Goal: Task Accomplishment & Management: Use online tool/utility

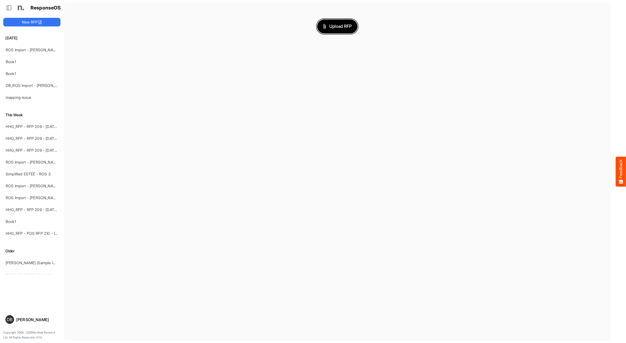
click at [341, 28] on span "Upload RFP" at bounding box center [337, 26] width 29 height 7
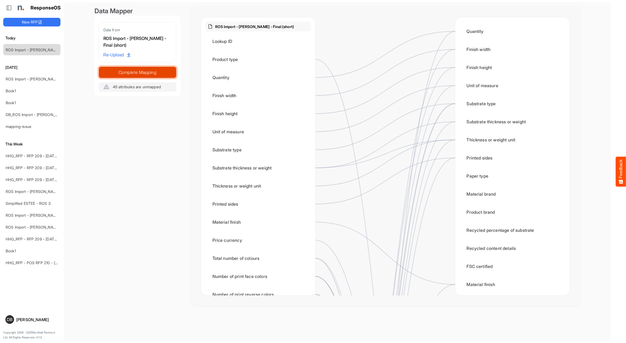
click at [150, 69] on span "Complete Mapping" at bounding box center [137, 73] width 77 height 8
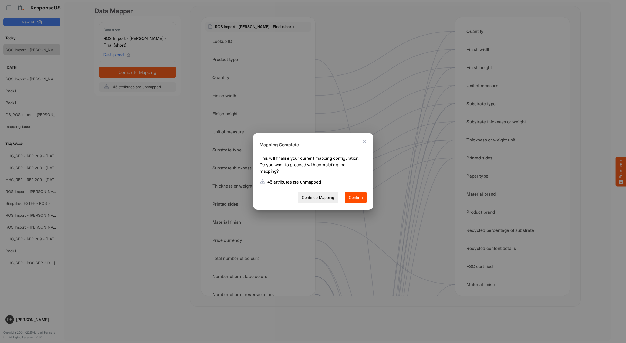
click at [355, 198] on span "Confirm" at bounding box center [356, 197] width 14 height 7
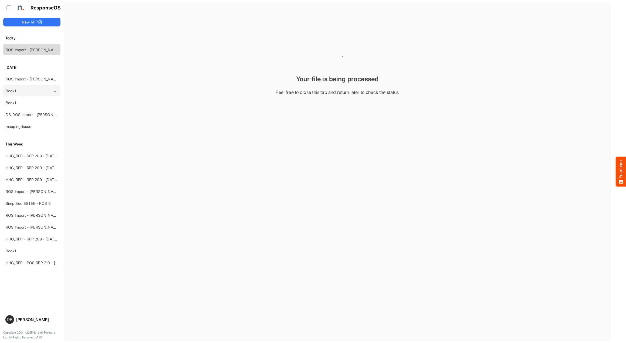
click at [29, 91] on div "Book1" at bounding box center [28, 90] width 48 height 11
click at [10, 90] on link "Book1" at bounding box center [11, 91] width 10 height 5
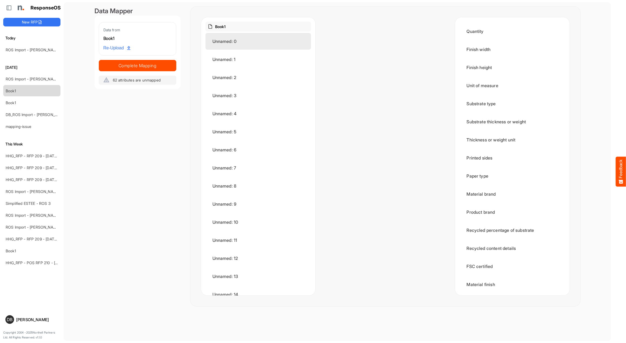
click at [241, 44] on div "Unnamed: 0" at bounding box center [258, 41] width 106 height 17
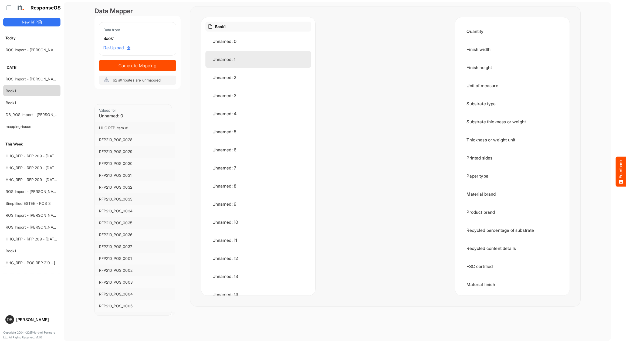
click at [241, 61] on div "Unnamed: 1" at bounding box center [258, 59] width 106 height 17
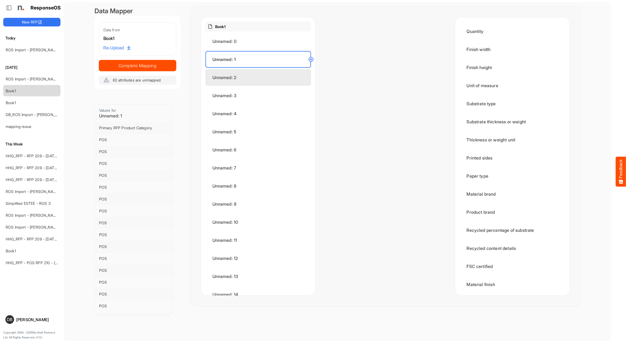
click at [243, 76] on div "Unnamed: 2" at bounding box center [258, 77] width 106 height 17
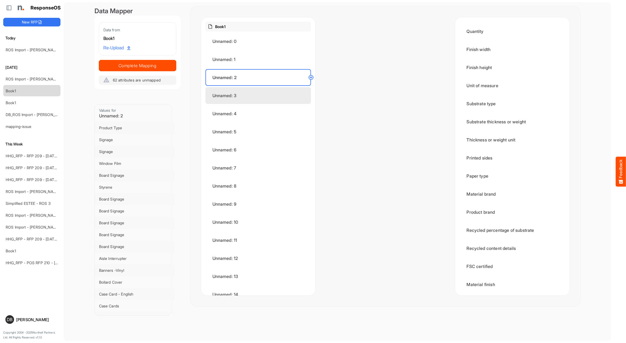
click at [244, 91] on div "Unnamed: 3" at bounding box center [258, 95] width 106 height 17
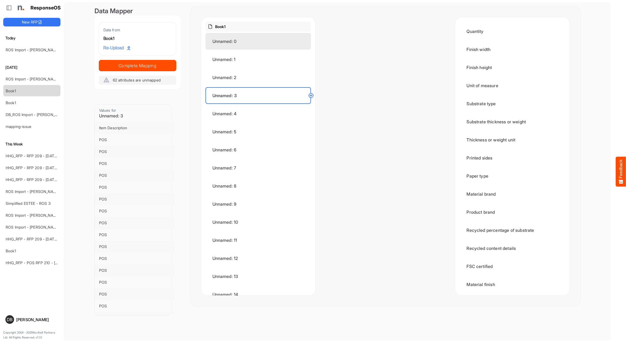
click at [235, 46] on div "Unnamed: 0" at bounding box center [258, 41] width 106 height 17
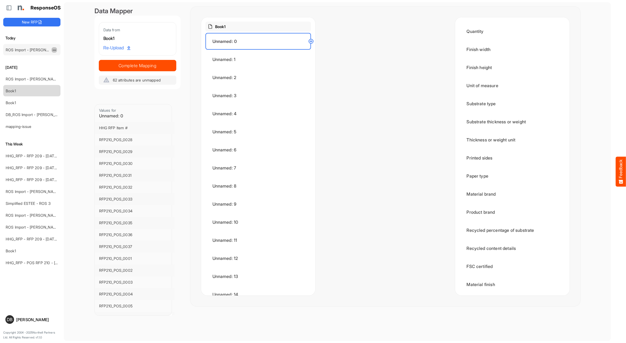
click at [55, 48] on span "dropdownbutton" at bounding box center [53, 50] width 3 height 4
click at [66, 67] on li "Delete" at bounding box center [68, 66] width 32 height 8
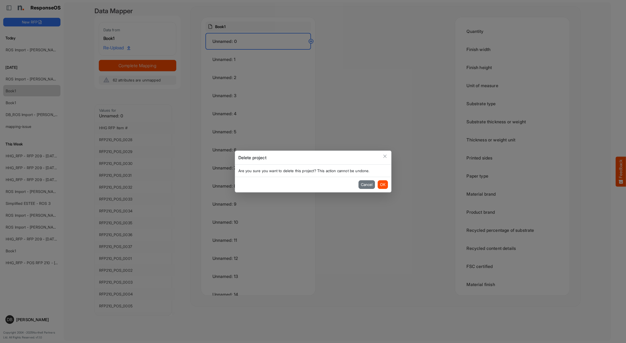
click at [388, 188] on div "Cancel OK" at bounding box center [313, 184] width 156 height 15
click at [385, 185] on button "OK" at bounding box center [383, 184] width 10 height 9
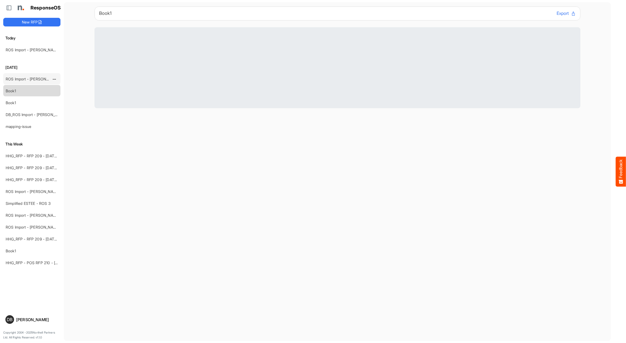
click at [36, 77] on link "ROS Import - [PERSON_NAME] - Final (short)" at bounding box center [45, 79] width 78 height 5
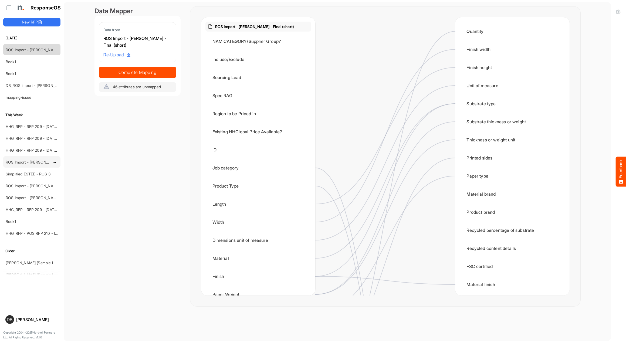
click at [39, 160] on link "ROS Import - [PERSON_NAME] - ROS 4" at bounding box center [40, 162] width 69 height 5
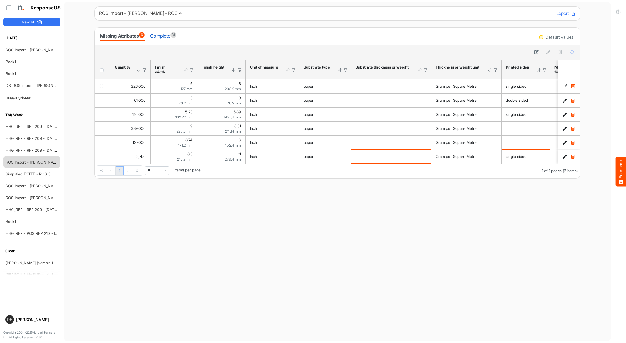
click at [165, 34] on div "Complete 31" at bounding box center [163, 36] width 26 height 8
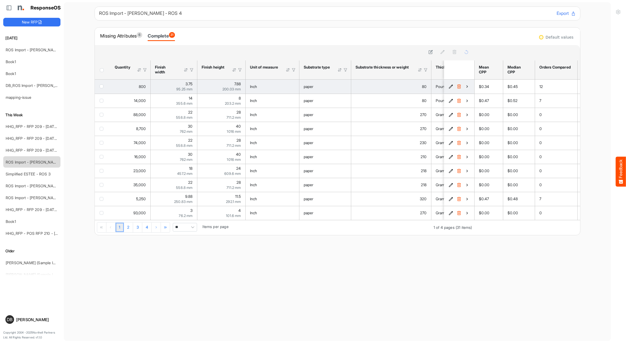
click at [466, 86] on icon "eb095b1f-7722-4272-b225-3d6a2b0357da is template cell Column Header" at bounding box center [467, 86] width 5 height 5
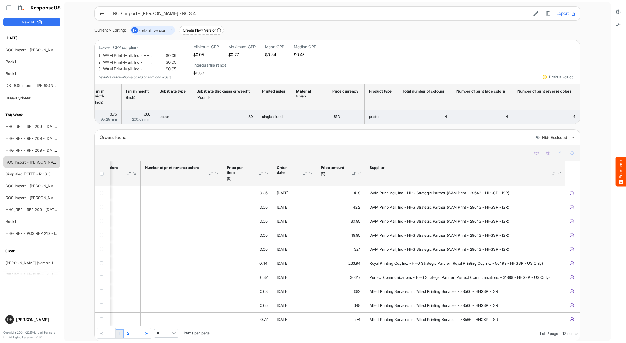
scroll to position [0, 32]
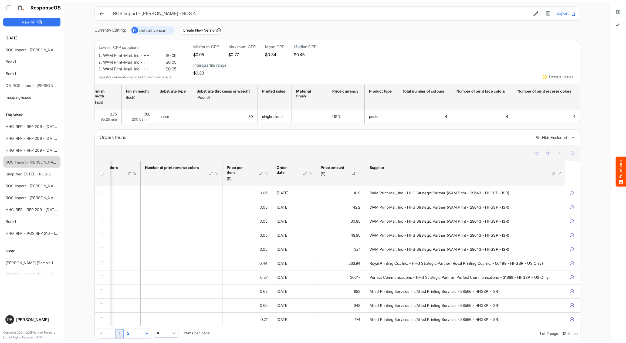
click at [102, 13] on icon at bounding box center [102, 14] width 6 height 6
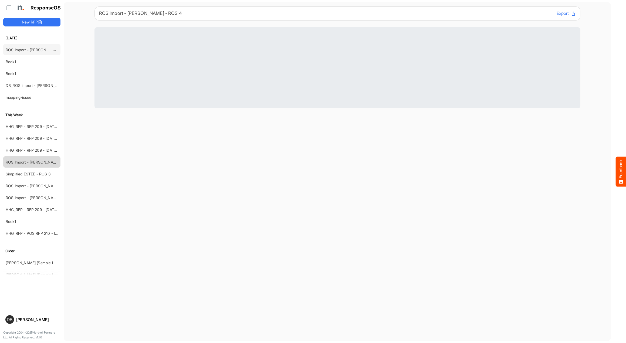
click at [27, 49] on link "ROS Import - [PERSON_NAME] - Final (short)" at bounding box center [45, 49] width 78 height 5
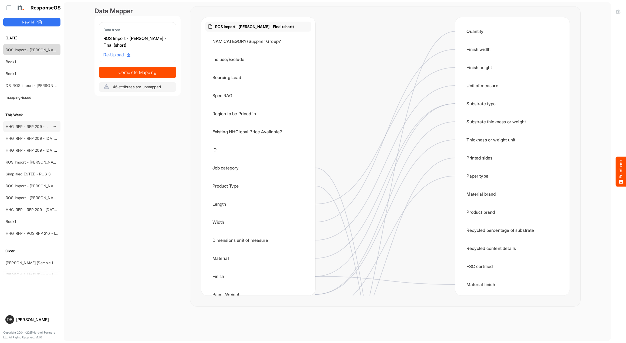
click at [33, 128] on div "HHG_RFP - RFP 209 - [DATE] - ROS TEST 3 (LITE)" at bounding box center [28, 126] width 48 height 11
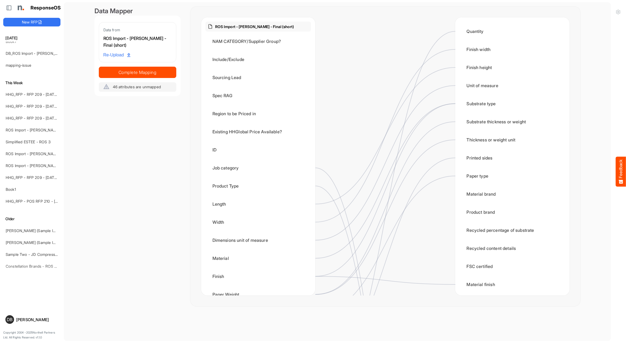
scroll to position [36, 0]
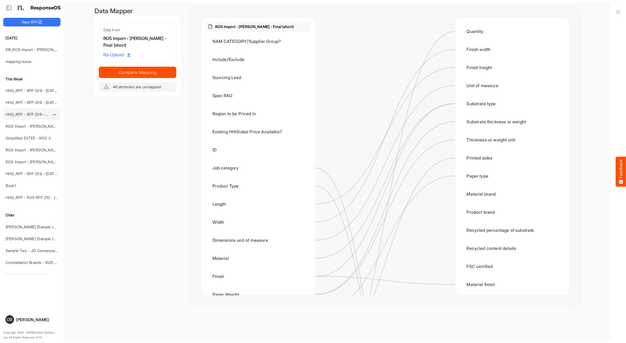
click at [28, 117] on div "HHG_RFP - RFP 209 - [DATE] - ROS TEST 3 (LITE)" at bounding box center [28, 114] width 48 height 11
click at [25, 113] on link "HHG_RFP - RFP 209 - [DATE] - ROS TEST 3 (LITE)" at bounding box center [50, 114] width 89 height 5
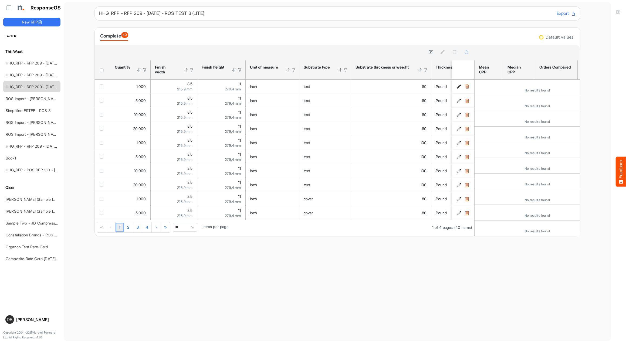
scroll to position [63, 0]
click at [32, 168] on link "HHG_RFP - POS RFP 210 - [DATE]" at bounding box center [36, 170] width 60 height 5
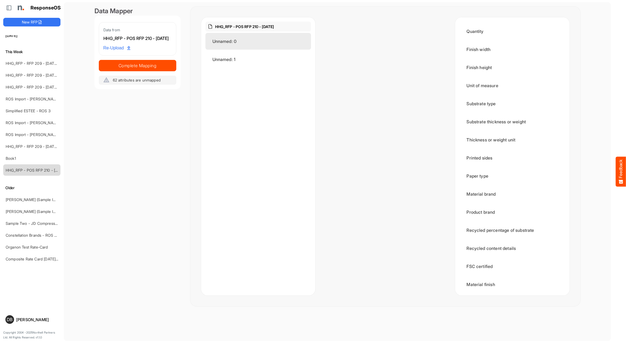
click at [249, 37] on div "Unnamed: 0" at bounding box center [258, 41] width 106 height 17
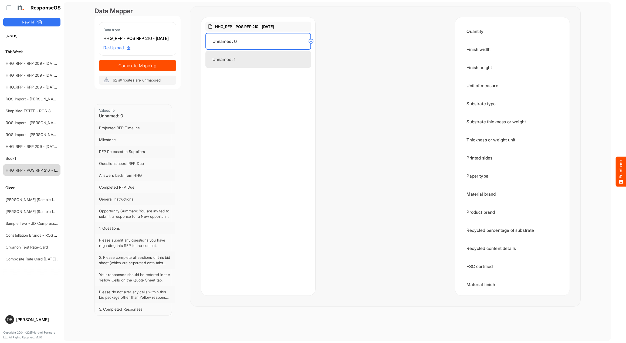
click at [251, 56] on div "Unnamed: 1" at bounding box center [258, 59] width 106 height 17
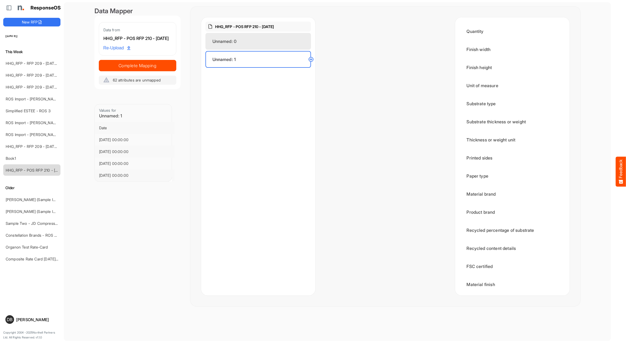
click at [251, 44] on div "Unnamed: 0" at bounding box center [258, 41] width 106 height 17
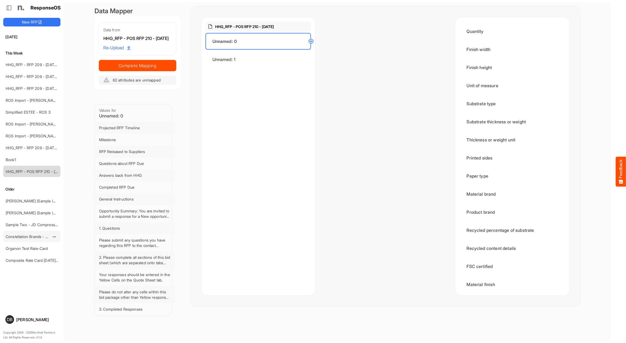
scroll to position [62, 0]
click at [251, 57] on div "Unnamed: 1" at bounding box center [258, 59] width 106 height 17
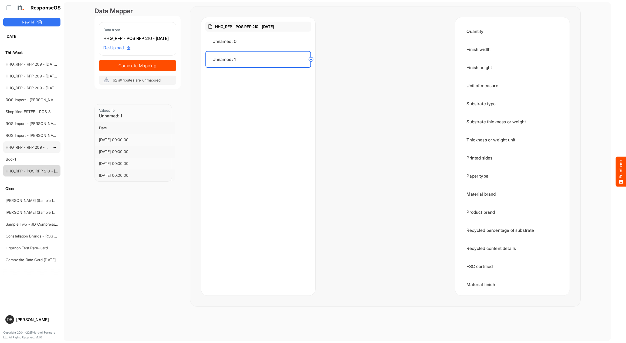
click at [30, 144] on div "HHG_RFP - RFP 209 - [DATE] - ROS TEST" at bounding box center [28, 147] width 48 height 11
click at [30, 146] on link "HHG_RFP - RFP 209 - [DATE] - ROS TEST" at bounding box center [43, 147] width 74 height 5
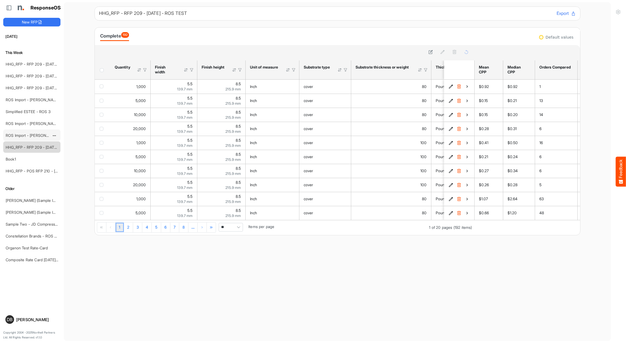
click at [29, 136] on link "ROS Import - [PERSON_NAME] - Final (short)" at bounding box center [45, 135] width 78 height 5
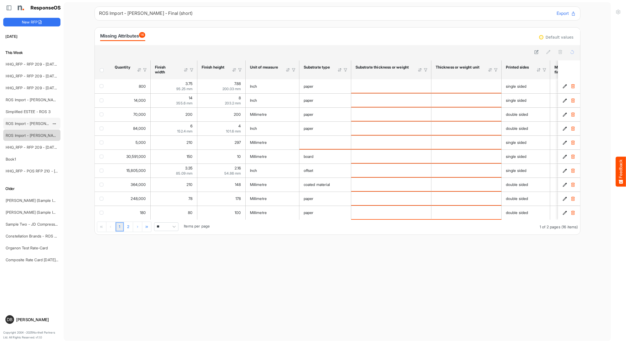
click at [28, 121] on link "ROS Import - [PERSON_NAME] - Final (short)" at bounding box center [45, 123] width 78 height 5
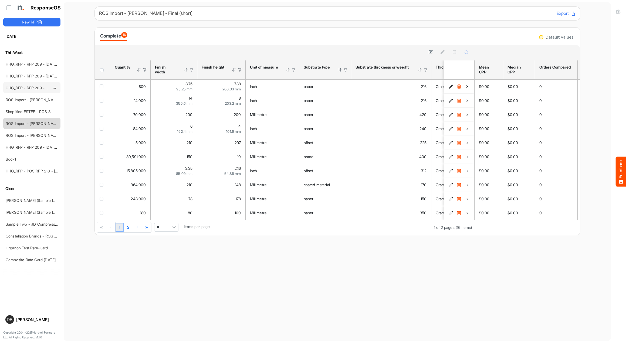
click at [28, 86] on link "HHG_RFP - RFP 209 - [DATE] - ROS TEST 3 (LITE)" at bounding box center [50, 88] width 89 height 5
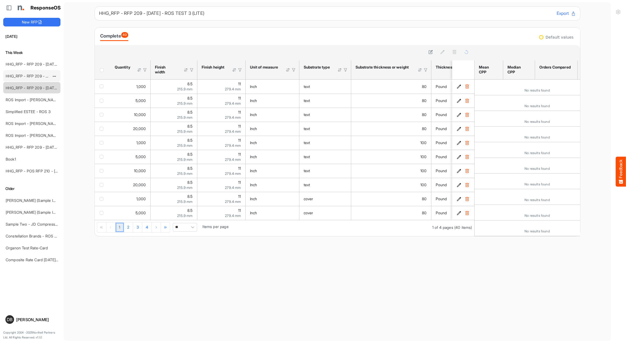
click at [24, 74] on link "HHG_RFP - RFP 209 - [DATE] - ROS TEST 3 (LITE)" at bounding box center [50, 76] width 89 height 5
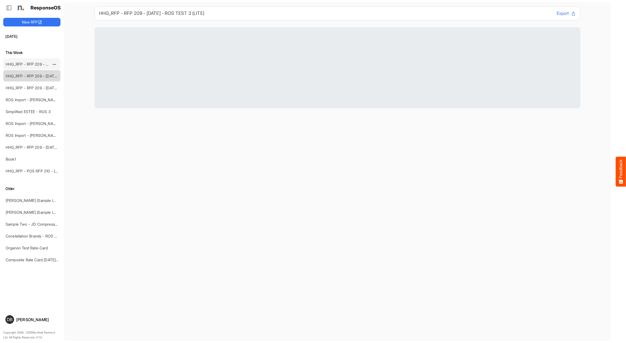
scroll to position [63, 0]
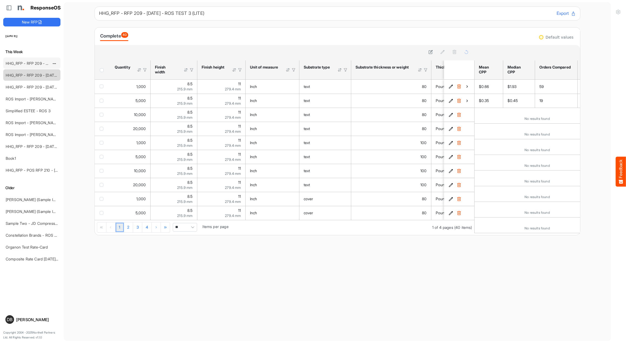
click at [20, 61] on link "HHG_RFP - RFP 209 - [DATE] - ROS TEST 3 (LITE)" at bounding box center [50, 63] width 89 height 5
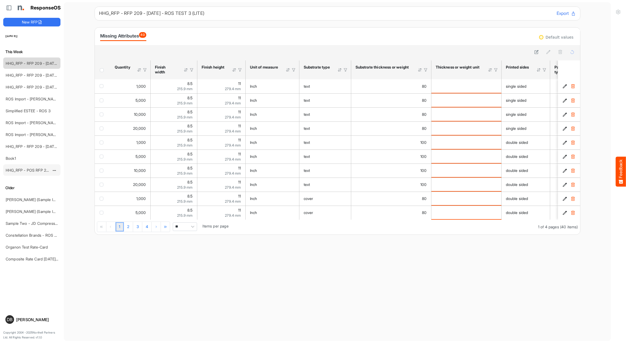
click at [25, 169] on link "HHG_RFP - POS RFP 210 - [DATE]" at bounding box center [36, 170] width 60 height 5
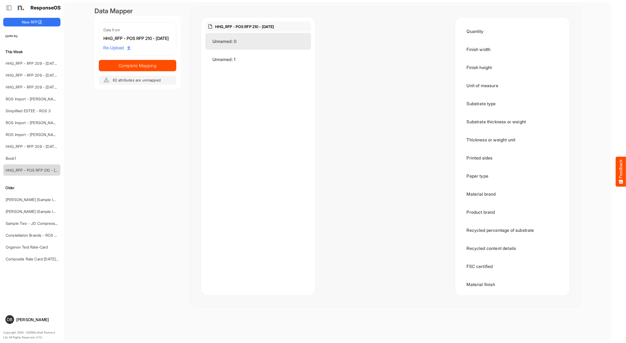
click at [233, 43] on div "Unnamed: 0" at bounding box center [258, 41] width 106 height 17
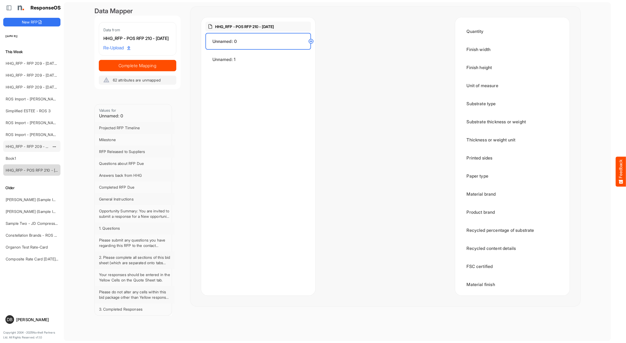
click at [26, 147] on link "HHG_RFP - RFP 209 - [DATE] - ROS TEST" at bounding box center [43, 146] width 74 height 5
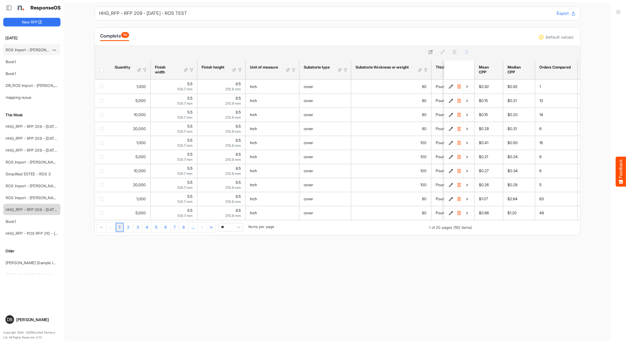
click at [33, 44] on div "ROS Import - [PERSON_NAME] - Final (short)" at bounding box center [28, 49] width 48 height 11
click at [34, 49] on link "ROS Import - [PERSON_NAME] - Final (short)" at bounding box center [45, 49] width 78 height 5
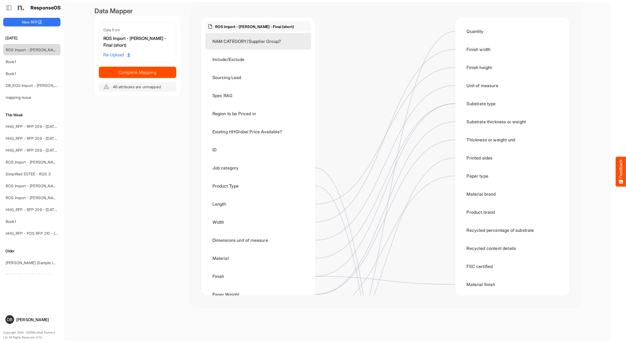
click at [272, 44] on div "NAM CATEGORY/Supplier Group?" at bounding box center [258, 41] width 106 height 17
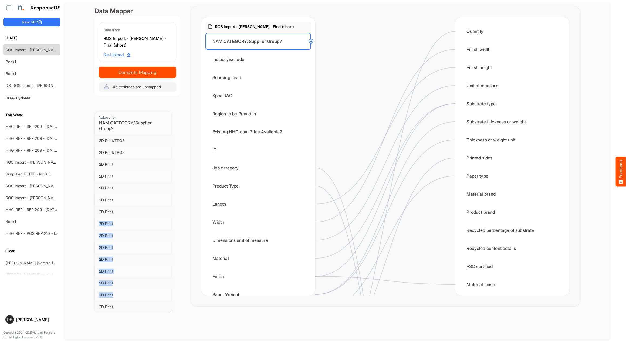
drag, startPoint x: 103, startPoint y: 219, endPoint x: 125, endPoint y: 275, distance: 59.9
click at [123, 298] on div "2D Print/TPOS 2D Print/TPOS 2D Print 2D Print 2D Print 2D Print 2D Print 2D Pri…" at bounding box center [135, 224] width 81 height 178
drag, startPoint x: 97, startPoint y: 114, endPoint x: 145, endPoint y: 266, distance: 159.7
click at [145, 266] on div "Values for NAM CATEGORY/Supplier Group? 2D Print/TPOS 2D Print/TPOS 2D Print 2D…" at bounding box center [132, 212] width 77 height 202
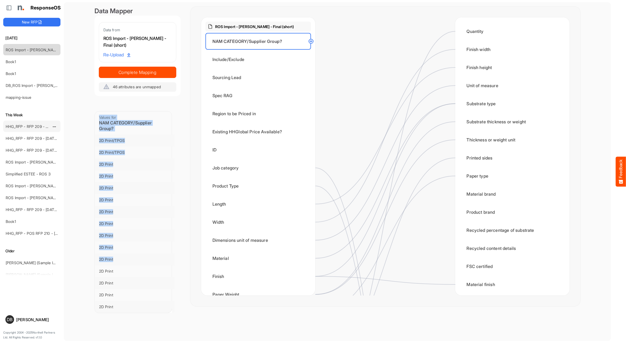
click at [23, 125] on link "HHG_RFP - RFP 209 - [DATE] - ROS TEST 3 (LITE)" at bounding box center [50, 126] width 89 height 5
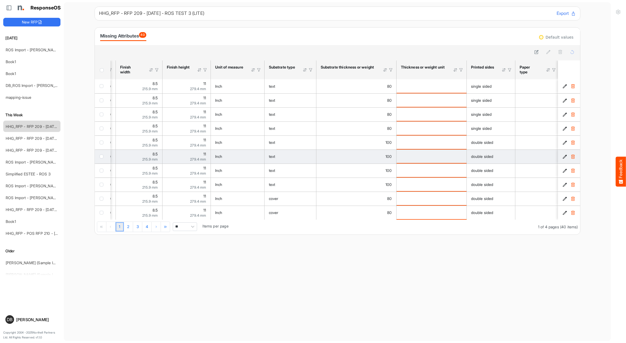
scroll to position [0, 35]
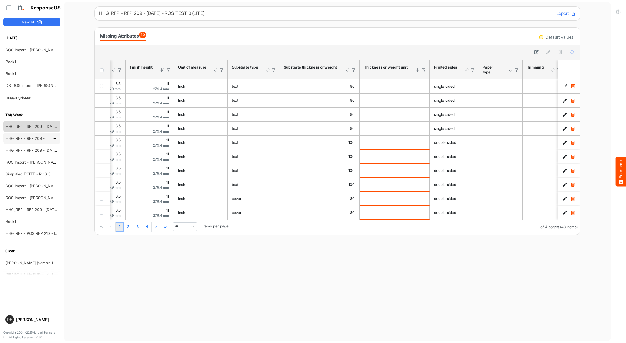
click at [40, 137] on link "HHG_RFP - RFP 209 - [DATE] - ROS TEST 3 (LITE)" at bounding box center [50, 138] width 89 height 5
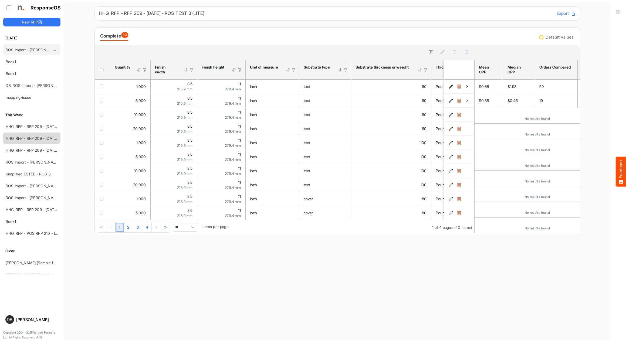
click at [17, 47] on div "ROS Import - [PERSON_NAME] - Final (short)" at bounding box center [28, 49] width 48 height 11
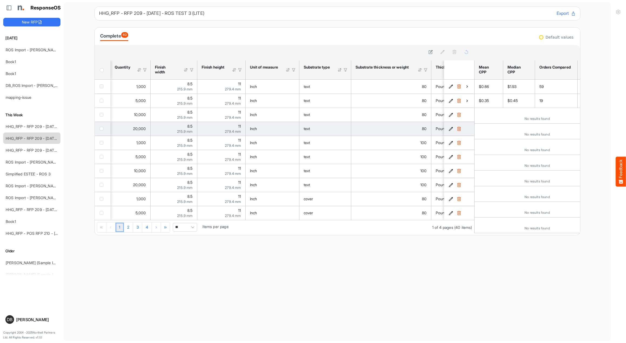
scroll to position [0, -2]
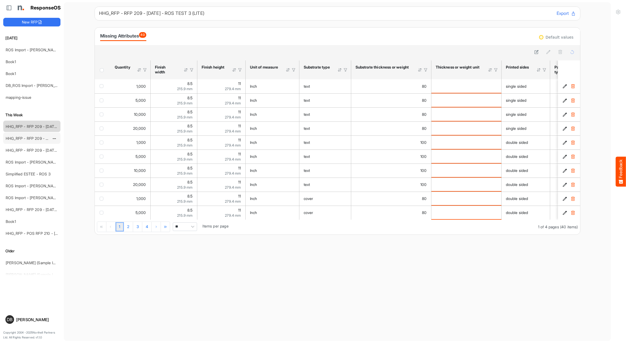
click at [39, 136] on link "HHG_RFP - RFP 209 - [DATE] - ROS TEST 3 (LITE)" at bounding box center [50, 138] width 89 height 5
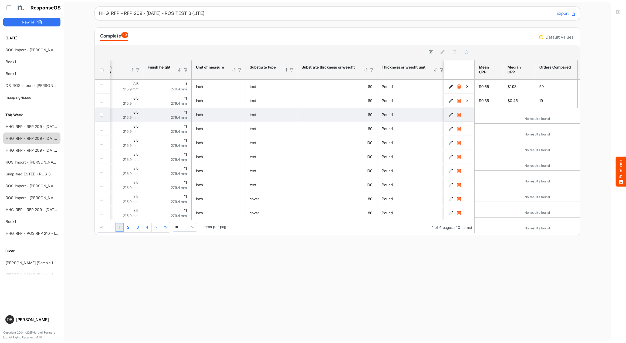
scroll to position [0, 86]
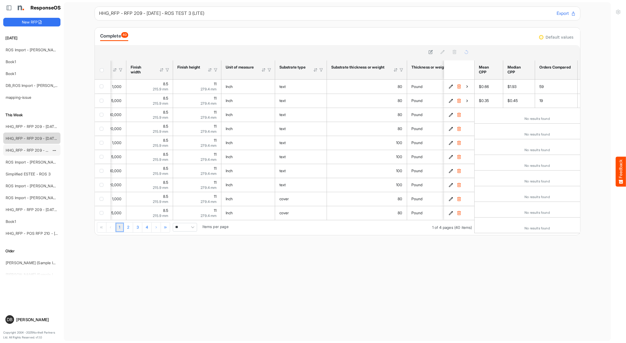
click at [13, 149] on link "HHG_RFP - RFP 209 - [DATE] - ROS TEST 3 (LITE)" at bounding box center [50, 150] width 89 height 5
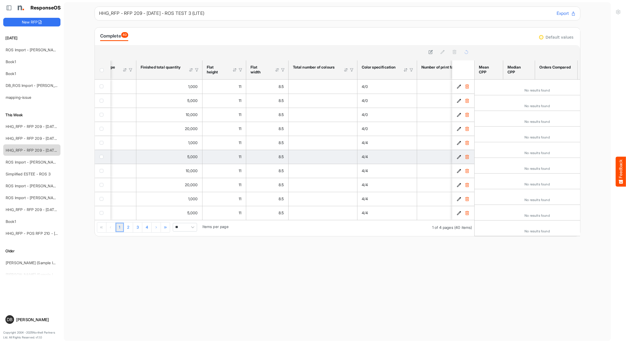
scroll to position [0, 879]
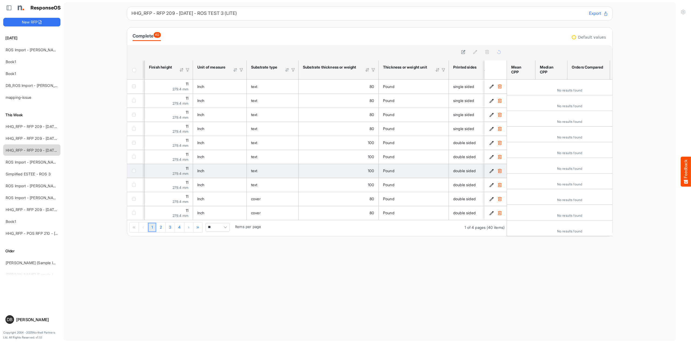
scroll to position [0, 86]
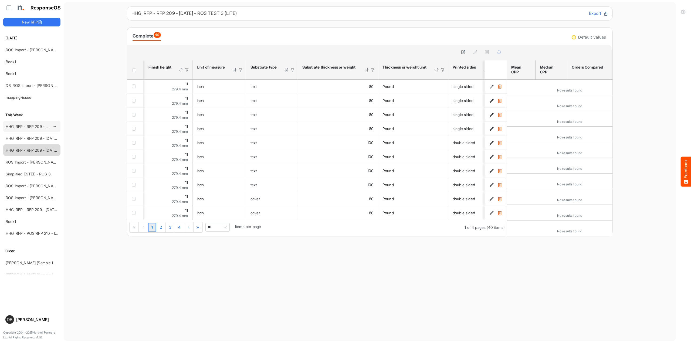
click at [26, 125] on link "HHG_RFP - RFP 209 - [DATE] - ROS TEST 3 (LITE)" at bounding box center [50, 126] width 89 height 5
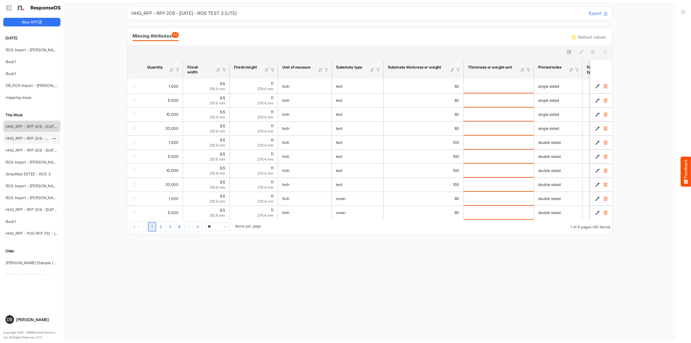
click at [28, 137] on link "HHG_RFP - RFP 209 - [DATE] - ROS TEST 3 (LITE)" at bounding box center [50, 138] width 89 height 5
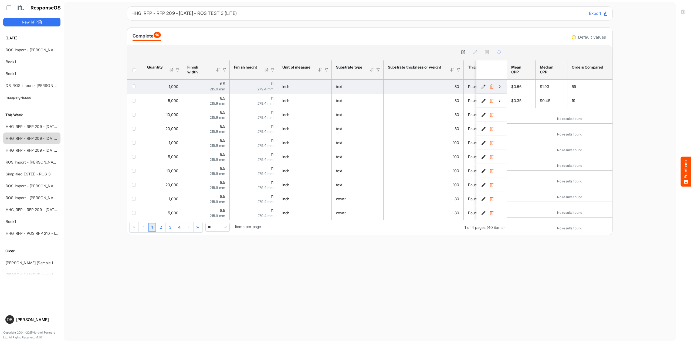
click at [499, 86] on icon "a00e18ab-9aa4-4484-af67-865830594da9 is template cell Column Header" at bounding box center [499, 86] width 5 height 5
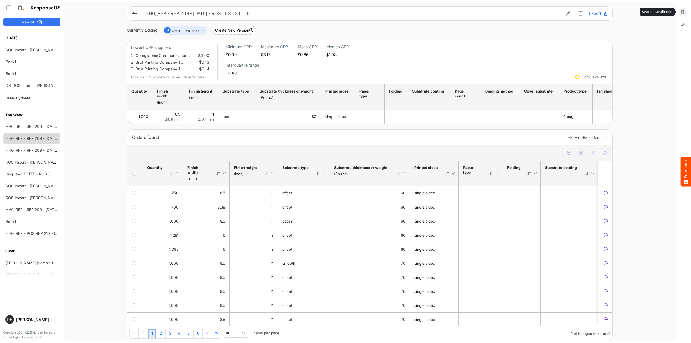
click at [626, 11] on icon at bounding box center [682, 11] width 5 height 5
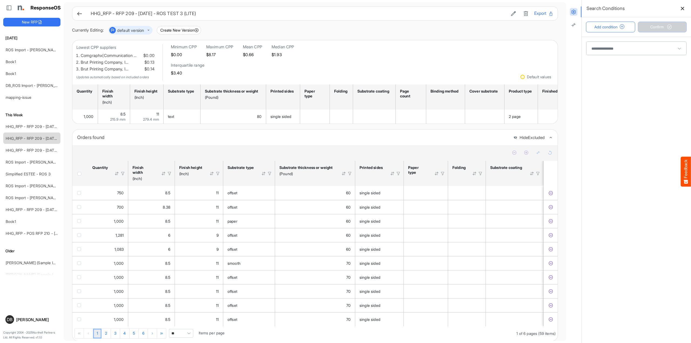
click at [626, 53] on span at bounding box center [636, 48] width 100 height 13
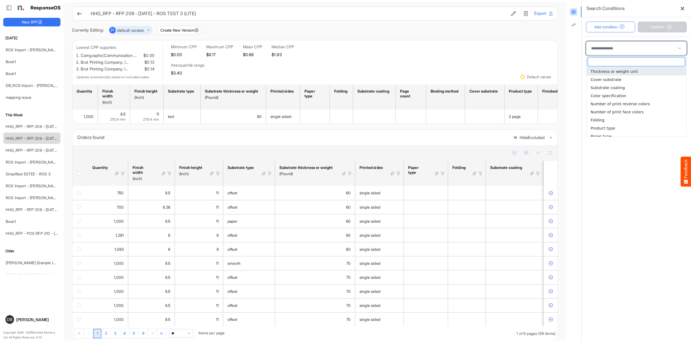
click at [626, 48] on span at bounding box center [636, 48] width 100 height 13
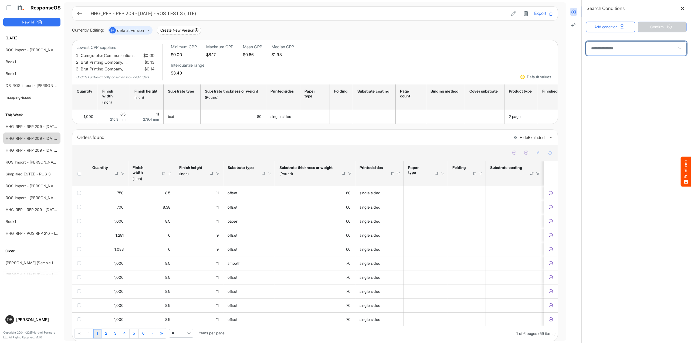
click at [626, 48] on span at bounding box center [636, 48] width 100 height 13
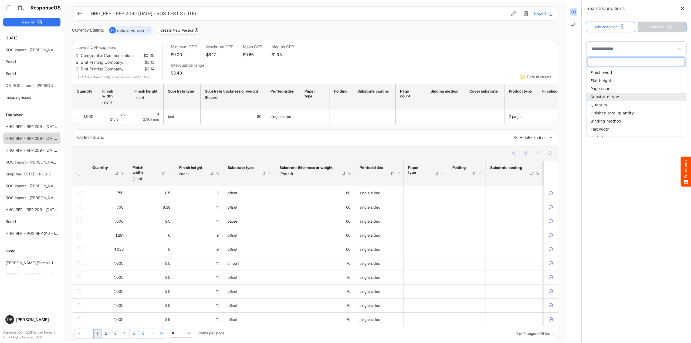
click at [615, 96] on span "Substrate type" at bounding box center [604, 97] width 29 height 4
type input "**********"
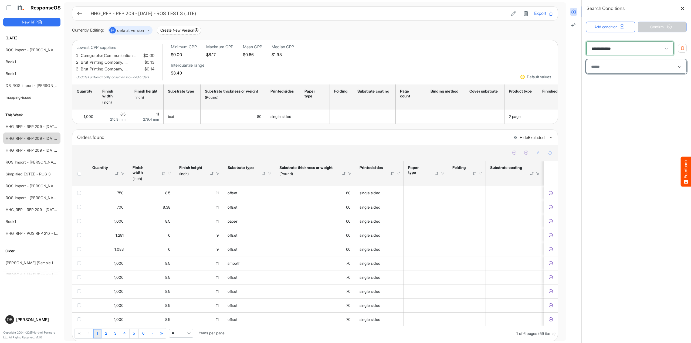
click at [618, 63] on div at bounding box center [636, 67] width 95 height 8
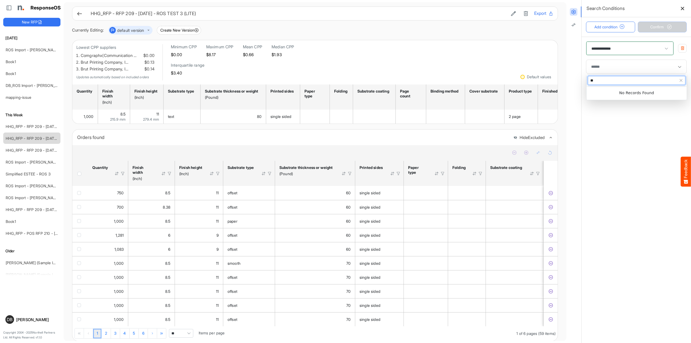
type input "*"
type input "**"
click at [626, 89] on li "40#" at bounding box center [636, 90] width 100 height 8
click at [626, 23] on button "Confirm" at bounding box center [662, 27] width 49 height 11
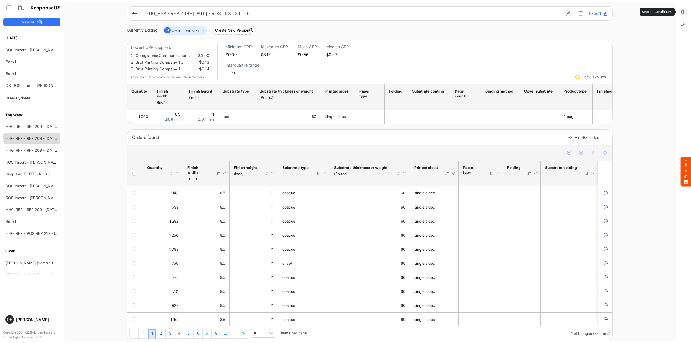
click at [626, 11] on icon at bounding box center [682, 11] width 5 height 5
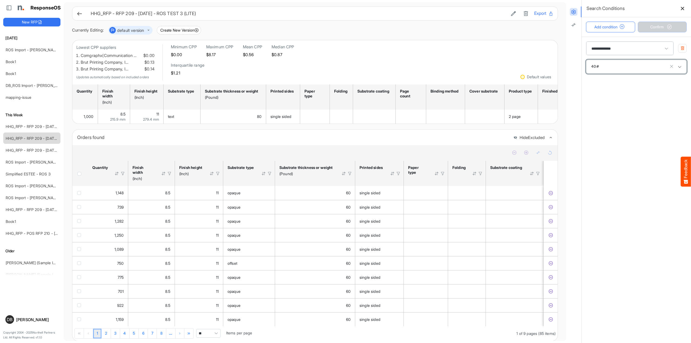
click at [626, 66] on div "40#" at bounding box center [636, 67] width 95 height 8
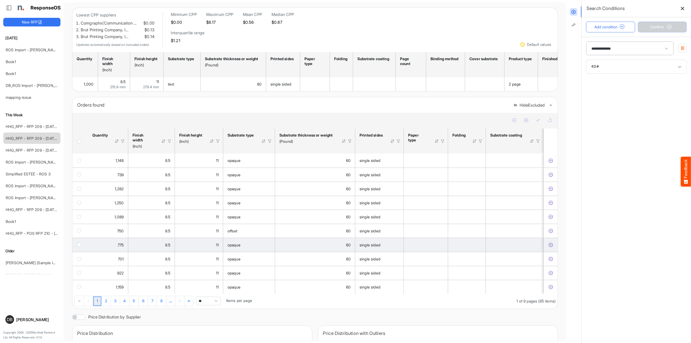
scroll to position [32, 0]
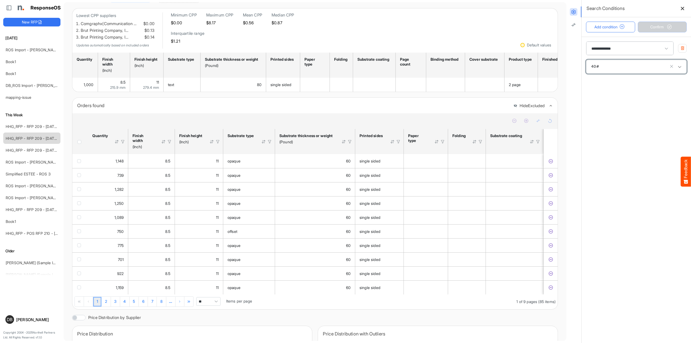
click at [626, 67] on div "40#" at bounding box center [636, 67] width 95 height 8
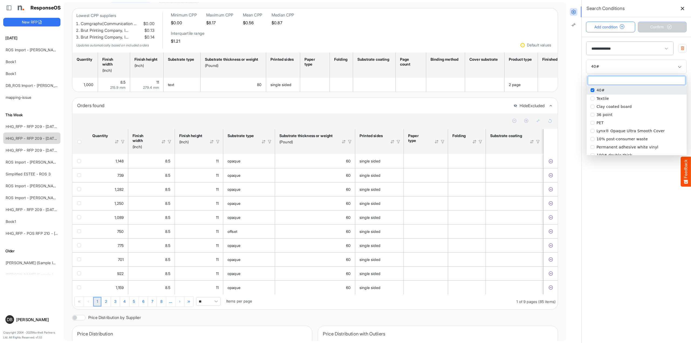
click at [594, 90] on span "popup" at bounding box center [592, 90] width 4 height 4
type input "******"
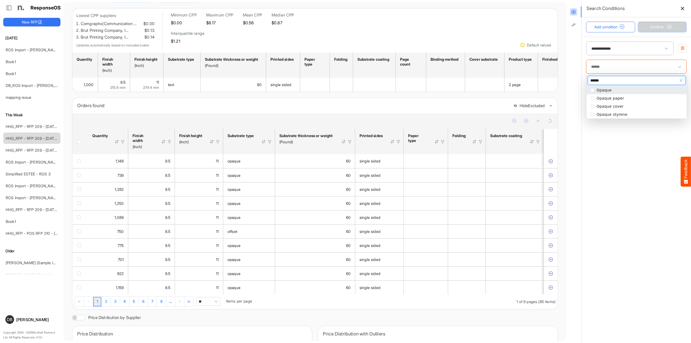
click at [605, 90] on span "Opaque" at bounding box center [603, 90] width 15 height 4
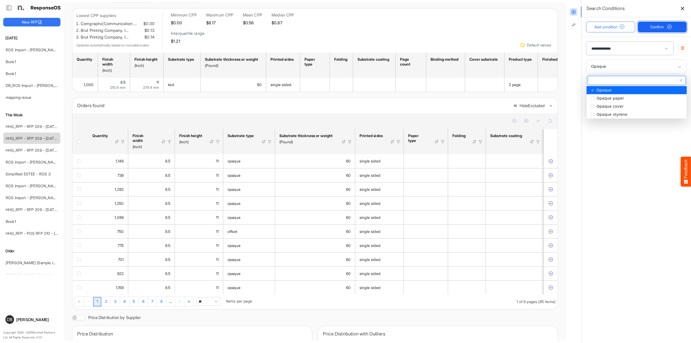
click at [626, 26] on span "Confirm" at bounding box center [662, 27] width 24 height 6
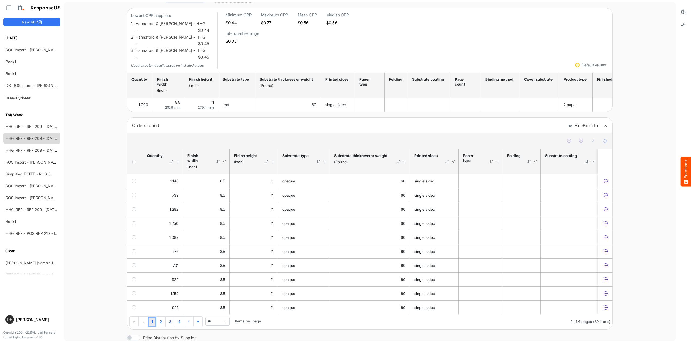
scroll to position [0, 0]
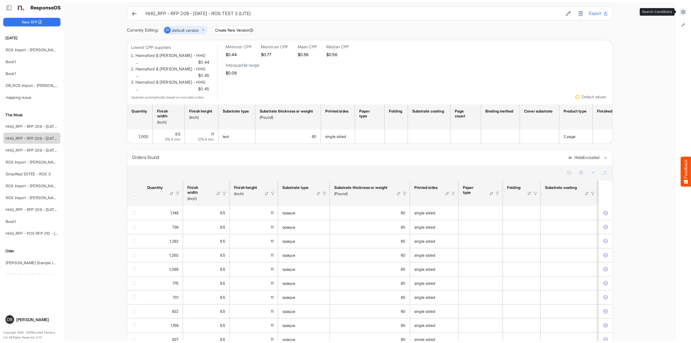
click at [626, 12] on icon at bounding box center [682, 11] width 5 height 5
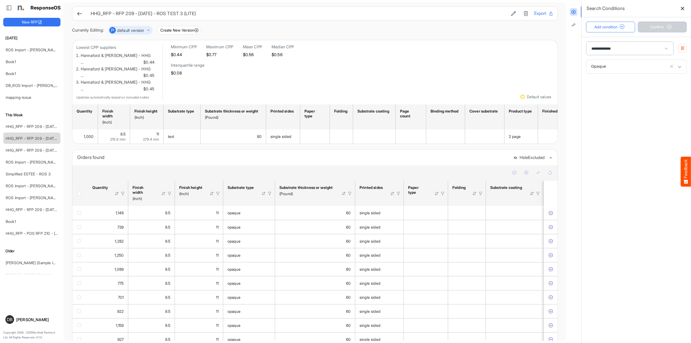
click at [626, 69] on div "Opaque" at bounding box center [636, 67] width 95 height 8
click at [626, 68] on div at bounding box center [636, 67] width 95 height 8
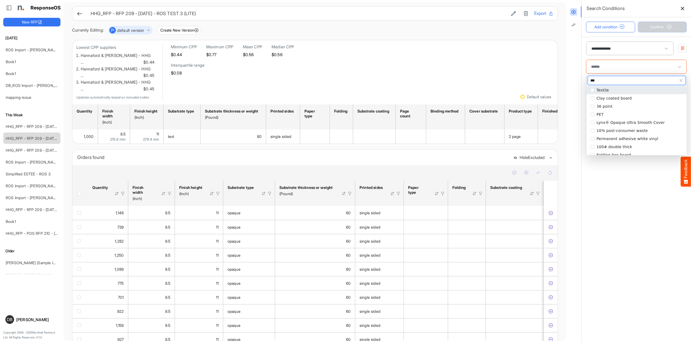
type input "****"
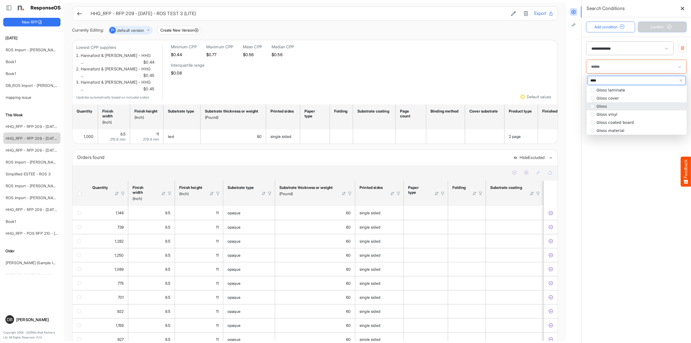
click at [626, 106] on li "Gloss" at bounding box center [636, 106] width 100 height 8
click at [626, 28] on span "Confirm" at bounding box center [662, 27] width 24 height 6
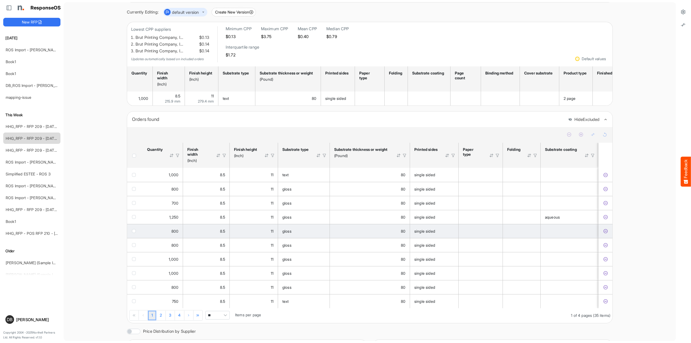
scroll to position [10, 0]
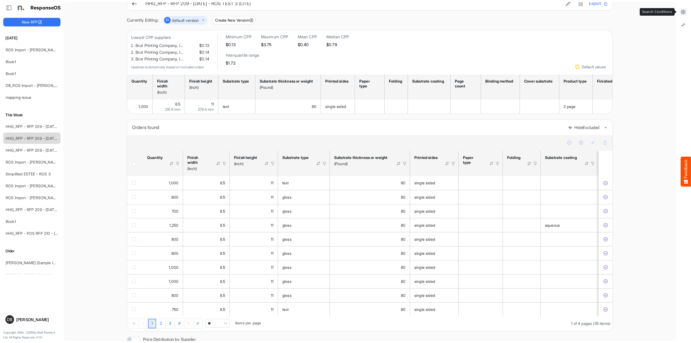
click at [626, 13] on icon at bounding box center [682, 11] width 5 height 5
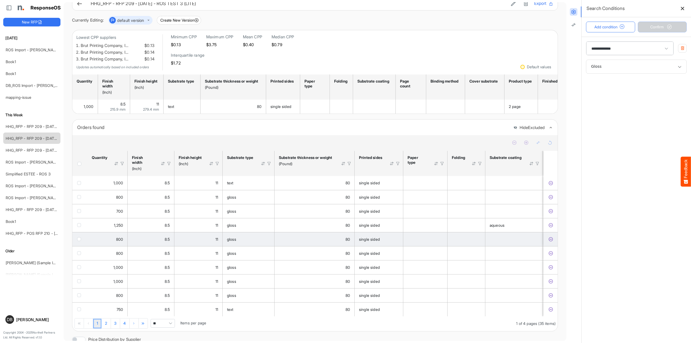
scroll to position [0, 0]
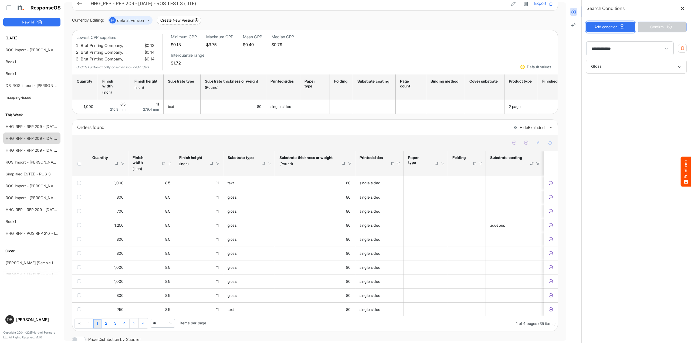
click at [600, 23] on button "Add condition" at bounding box center [610, 27] width 49 height 11
click at [622, 92] on span at bounding box center [636, 89] width 100 height 13
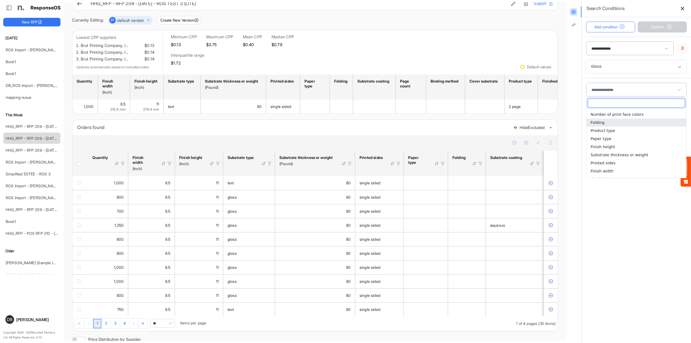
scroll to position [40, 0]
click at [626, 155] on span "Substrate thickness or weight" at bounding box center [619, 153] width 58 height 4
type input "**********"
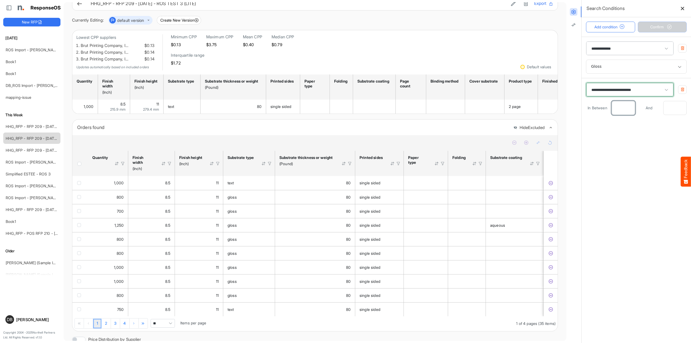
click at [622, 104] on input "number" at bounding box center [623, 107] width 23 height 13
type input "**"
click at [626, 29] on span "Confirm" at bounding box center [662, 27] width 24 height 6
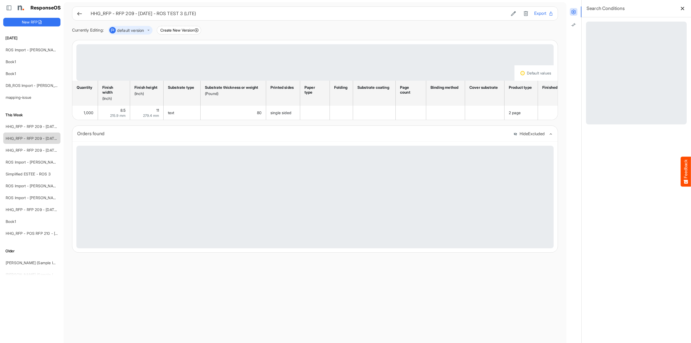
scroll to position [0, 0]
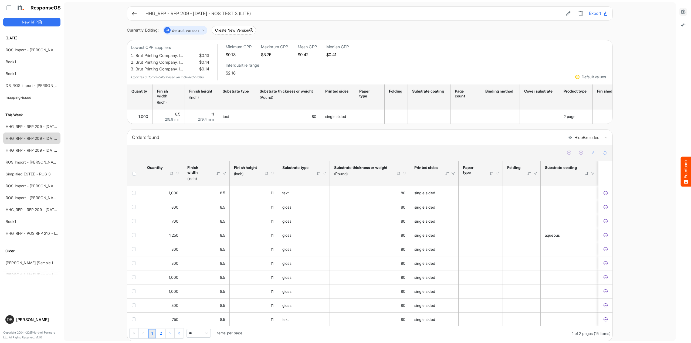
click at [626, 13] on icon at bounding box center [682, 11] width 5 height 5
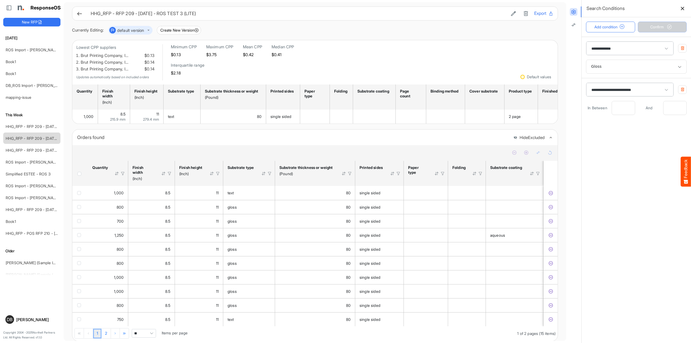
click at [429, 0] on div "ResponseOS New RFP Yesterday ROS Import - Estee Lauder - Final (short) Book1 Bo…" at bounding box center [345, 171] width 691 height 343
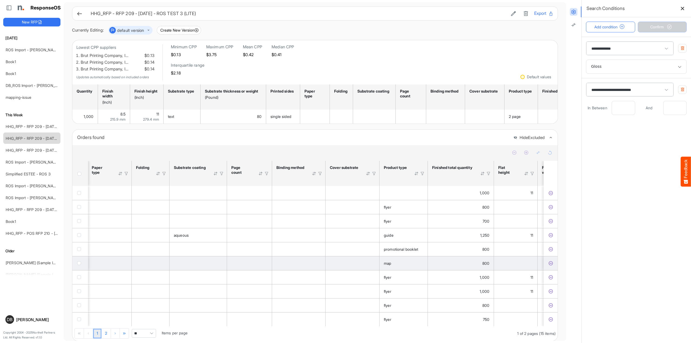
scroll to position [0, 324]
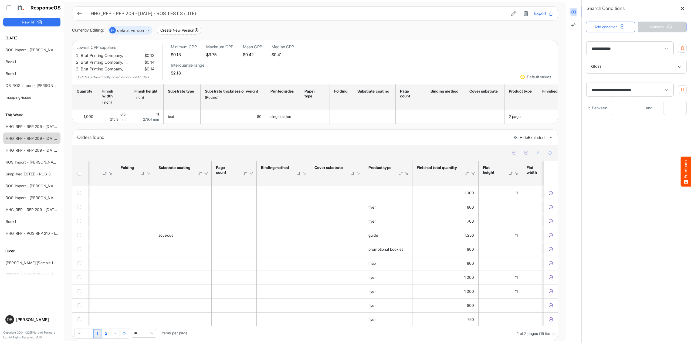
click at [626, 169] on button "Feedback" at bounding box center [686, 172] width 10 height 30
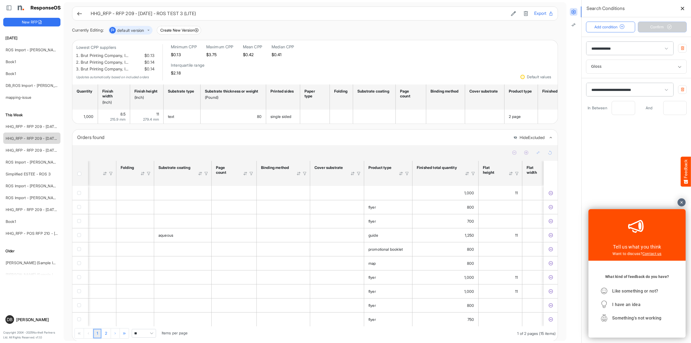
scroll to position [0, 0]
click at [626, 320] on span "Something's not working" at bounding box center [636, 317] width 49 height 5
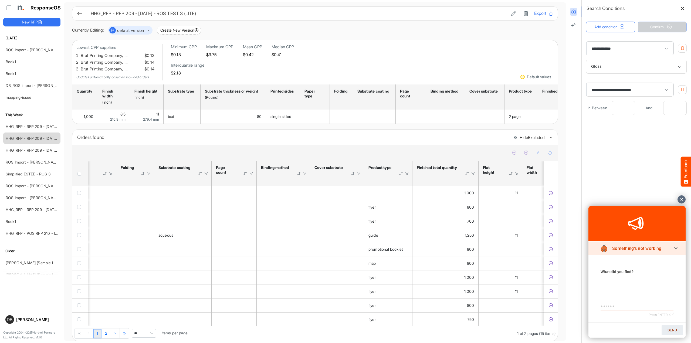
click at [626, 247] on link "Something's not working" at bounding box center [636, 248] width 97 height 13
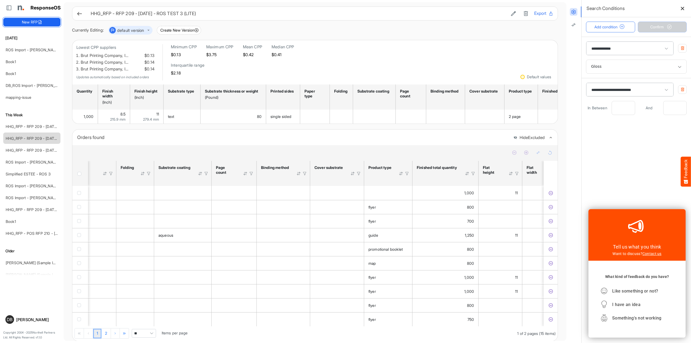
click at [33, 24] on button "New RFP" at bounding box center [31, 22] width 57 height 9
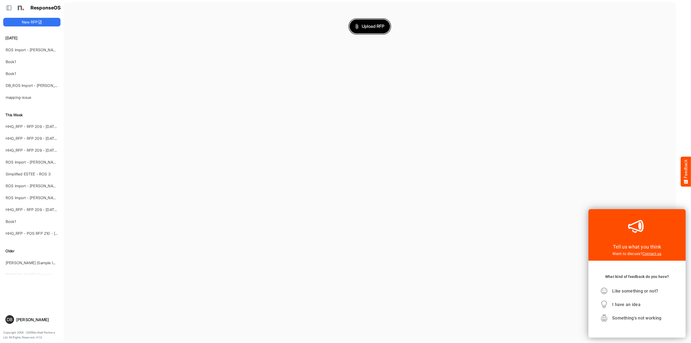
click at [370, 28] on span "Upload RFP" at bounding box center [369, 26] width 29 height 7
